Goal: Information Seeking & Learning: Learn about a topic

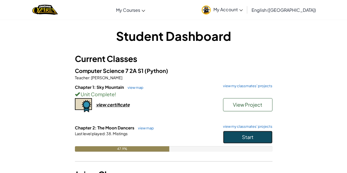
click at [250, 137] on span "Start" at bounding box center [248, 137] width 12 height 6
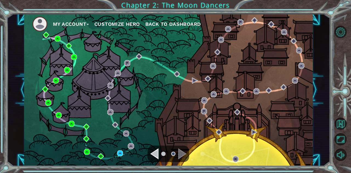
click at [157, 152] on div "Navigate to the previous page" at bounding box center [154, 153] width 8 height 11
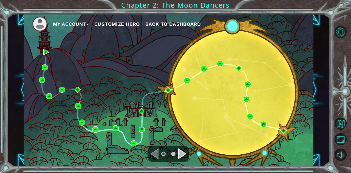
click at [182, 155] on div "Navigate to the next page" at bounding box center [182, 153] width 8 height 11
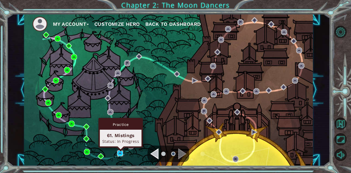
click at [120, 154] on img at bounding box center [120, 153] width 6 height 6
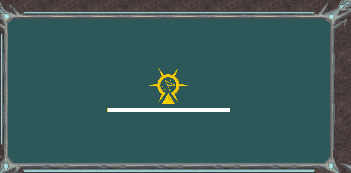
click at [120, 154] on div "Goals Error loading from server. Try refreshing the page. You'll need to join a…" at bounding box center [175, 86] width 351 height 173
